Goal: Find contact information: Find contact information

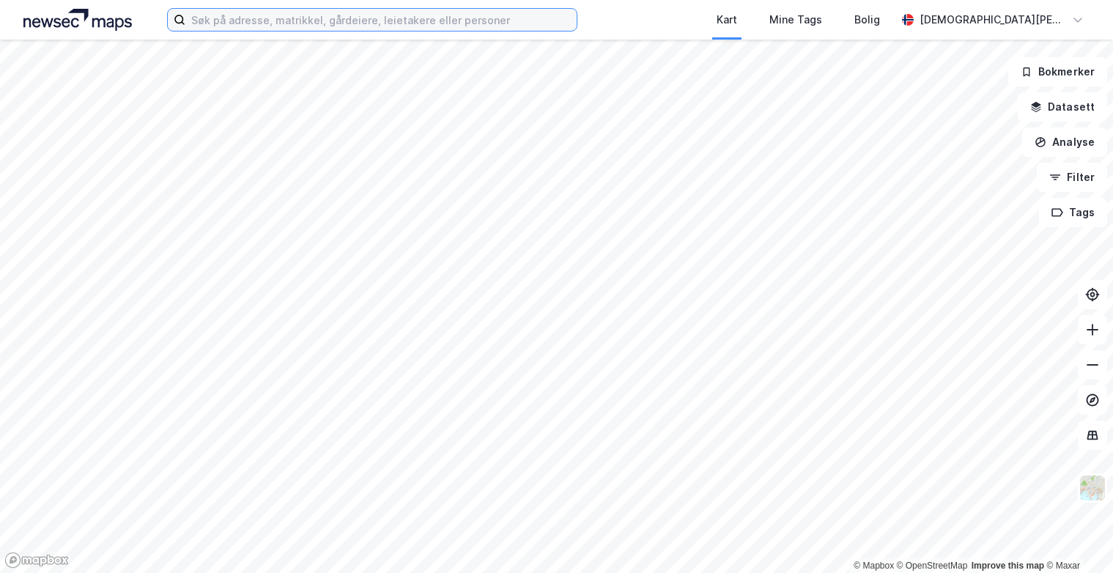
click at [251, 20] on input at bounding box center [380, 20] width 391 height 22
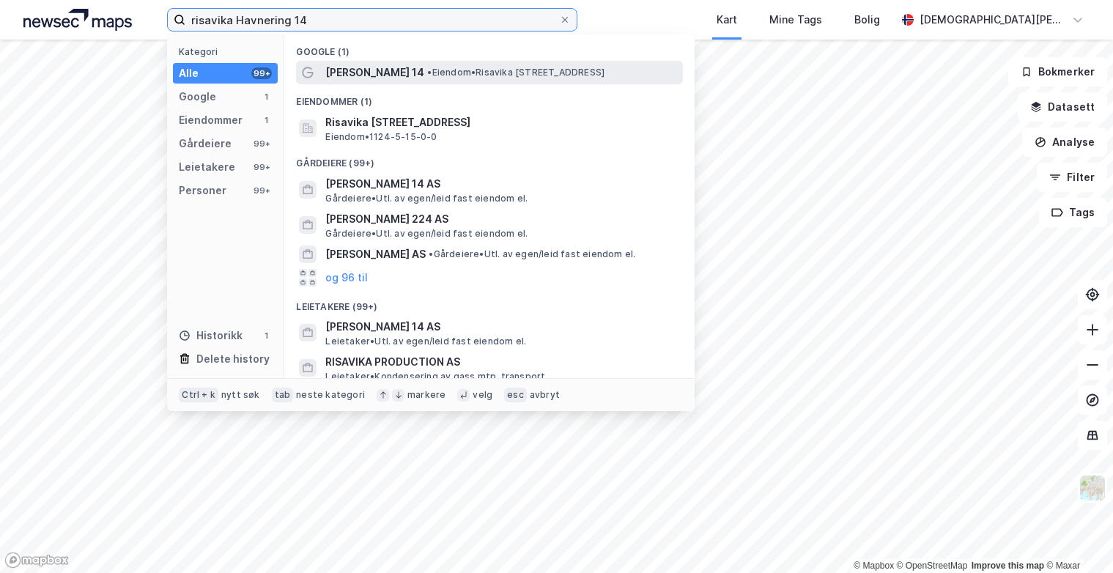
type input "risavika Havnering 14"
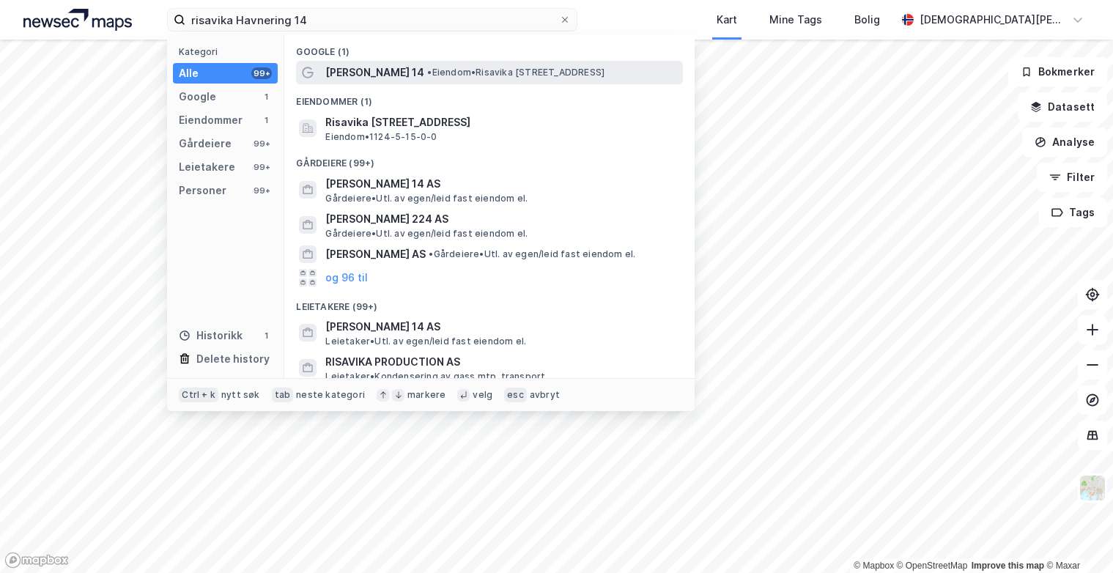
click at [380, 70] on span "[PERSON_NAME] 14" at bounding box center [374, 73] width 99 height 18
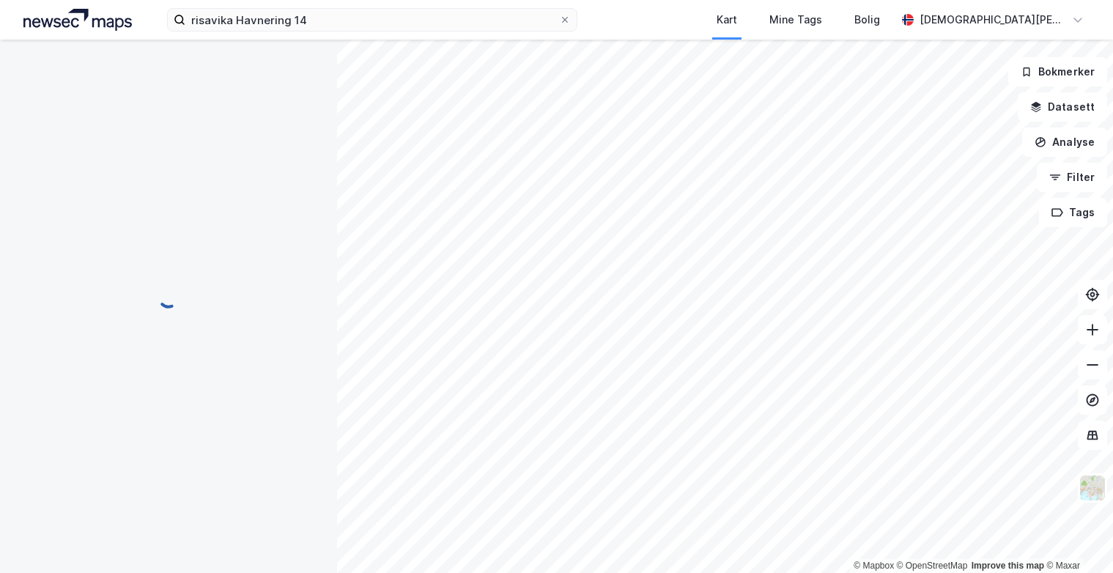
scroll to position [10, 0]
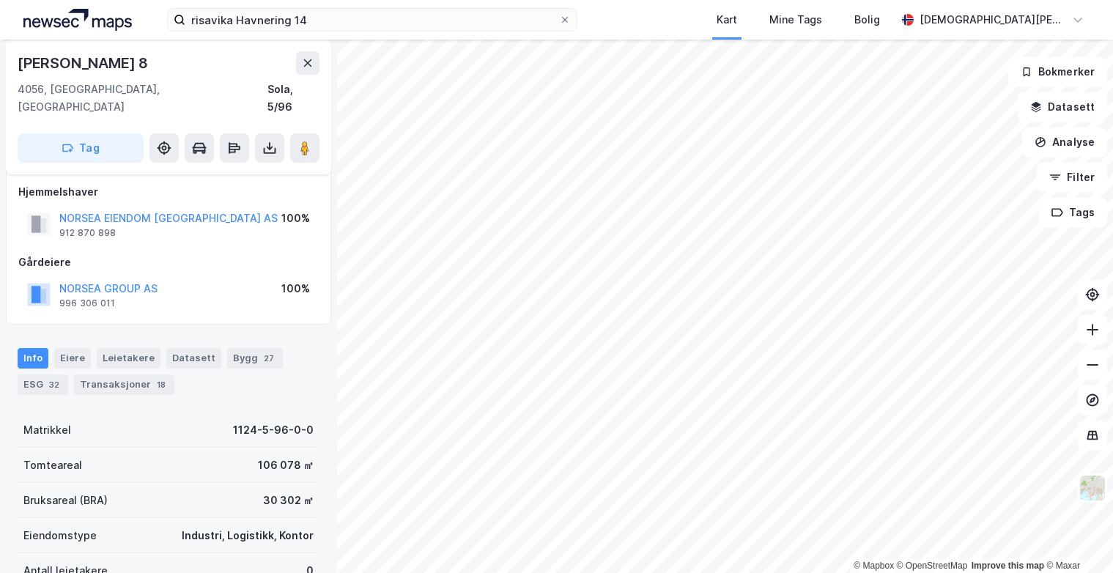
scroll to position [10, 0]
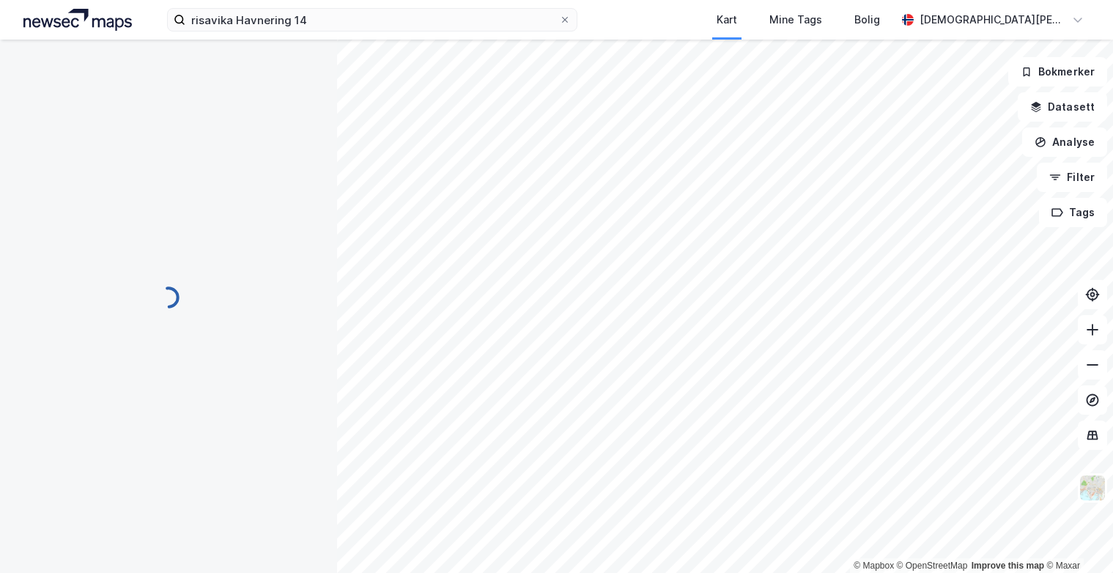
scroll to position [10, 0]
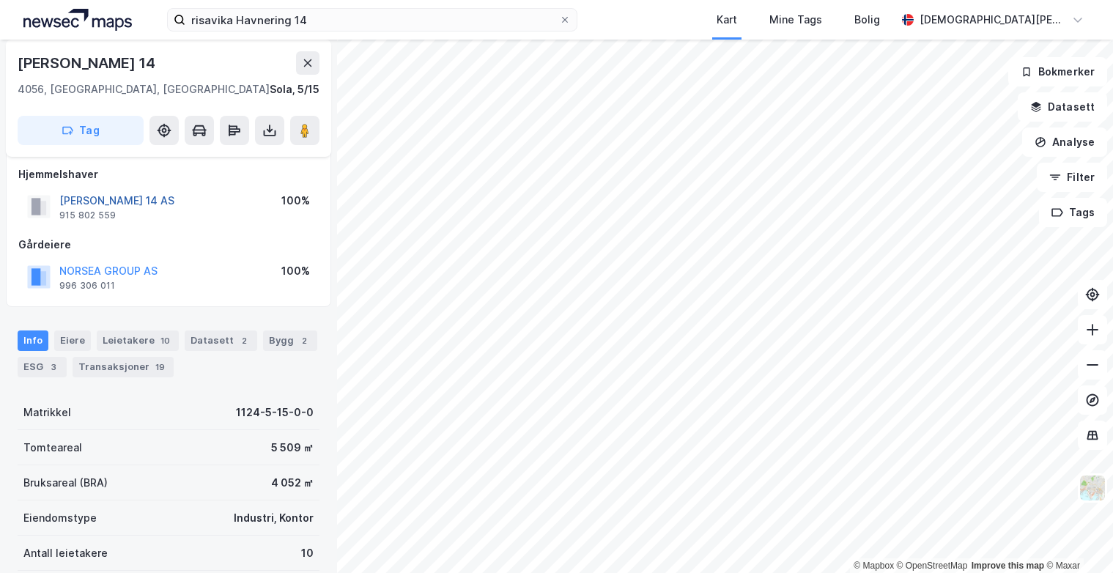
drag, startPoint x: 206, startPoint y: 198, endPoint x: 62, endPoint y: 197, distance: 144.3
click at [62, 197] on div "[PERSON_NAME] 14 AS 915 802 559 100%" at bounding box center [168, 206] width 300 height 35
copy button "[PERSON_NAME] 14 AS"
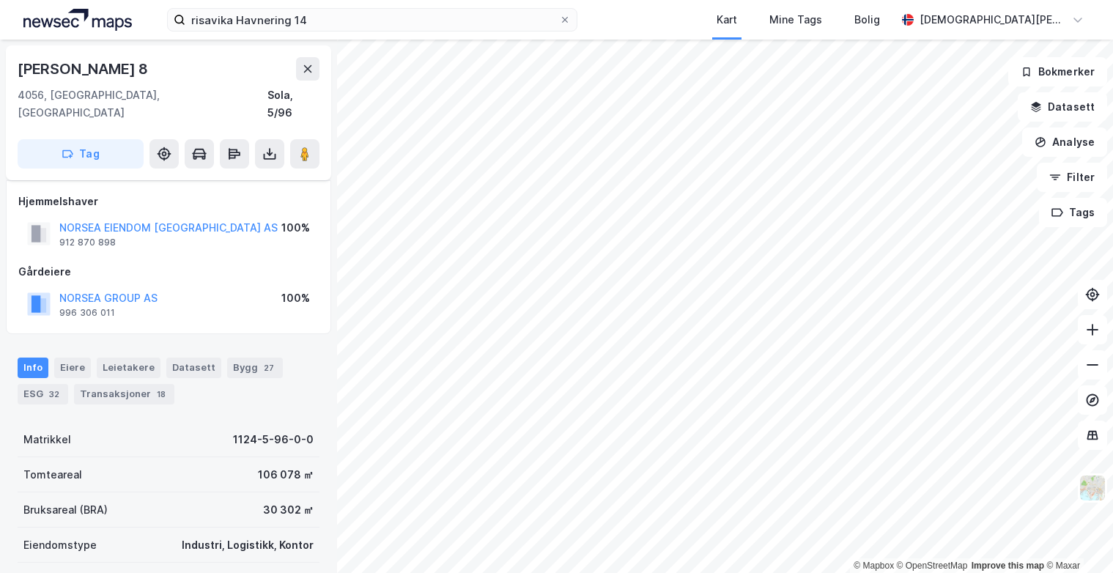
scroll to position [10, 0]
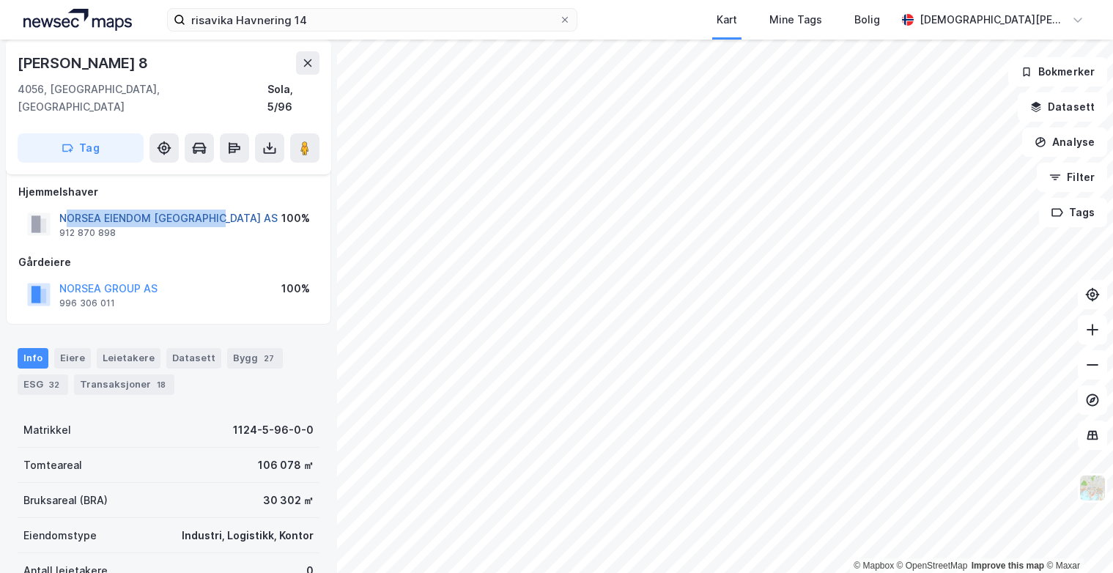
drag, startPoint x: 179, startPoint y: 196, endPoint x: 65, endPoint y: 198, distance: 113.6
click at [65, 207] on div "NORSEA EIENDOM [GEOGRAPHIC_DATA] AS 912 870 898 100%" at bounding box center [168, 224] width 300 height 35
click at [234, 213] on div "NORSEA EIENDOM [GEOGRAPHIC_DATA] AS 912 870 898 100%" at bounding box center [168, 224] width 300 height 35
drag, startPoint x: 237, startPoint y: 201, endPoint x: 48, endPoint y: 201, distance: 189.0
click at [48, 207] on div "NORSEA EIENDOM [GEOGRAPHIC_DATA] AS 912 870 898 100%" at bounding box center [168, 224] width 300 height 35
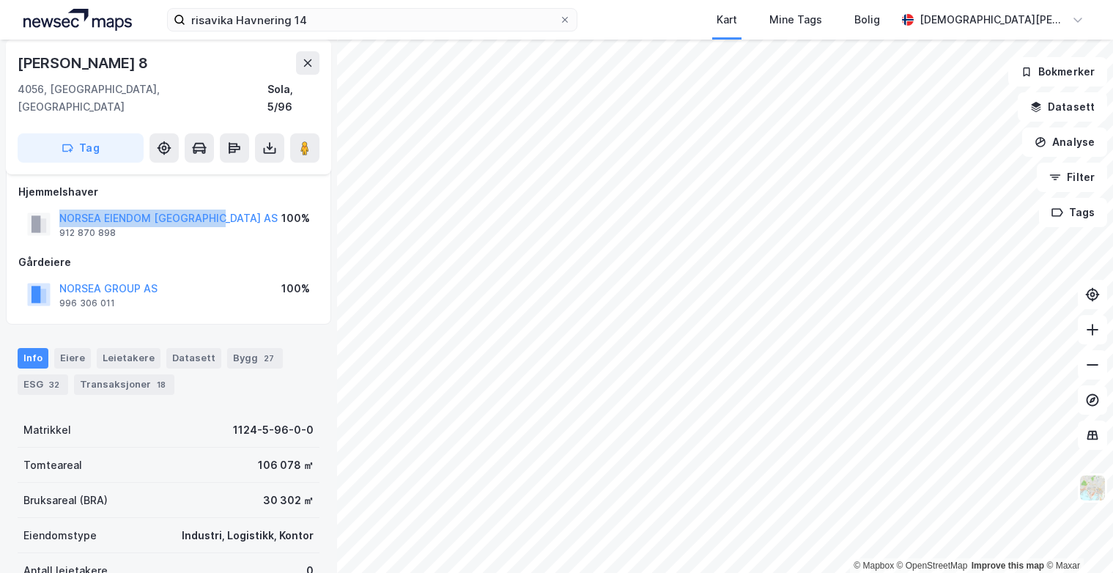
copy button "NORSEA EIENDOM [GEOGRAPHIC_DATA] AS"
